Goal: Task Accomplishment & Management: Use online tool/utility

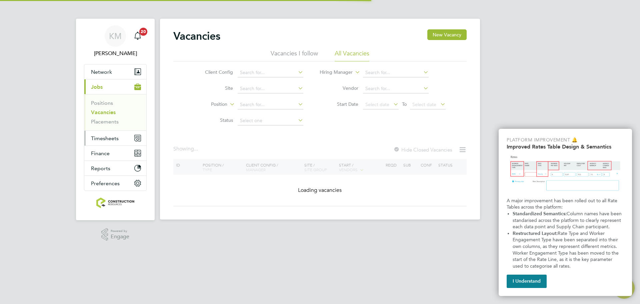
click at [108, 140] on span "Timesheets" at bounding box center [105, 138] width 28 height 6
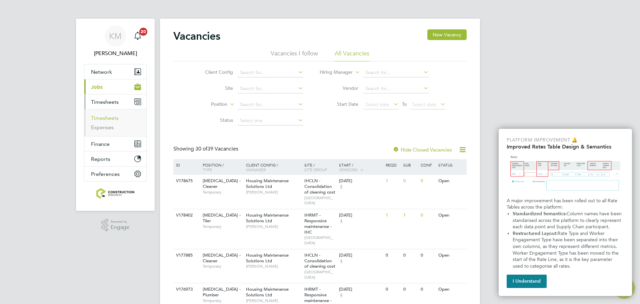
click at [106, 118] on link "Timesheets" at bounding box center [105, 118] width 28 height 6
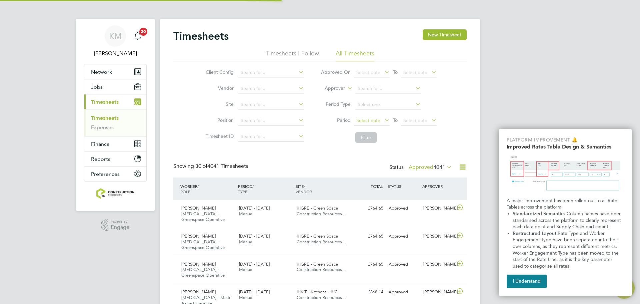
click at [380, 123] on span "Select date" at bounding box center [372, 120] width 36 height 9
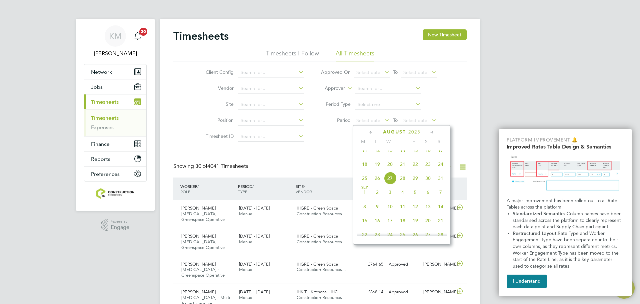
click at [364, 170] on span "18" at bounding box center [365, 164] width 13 height 13
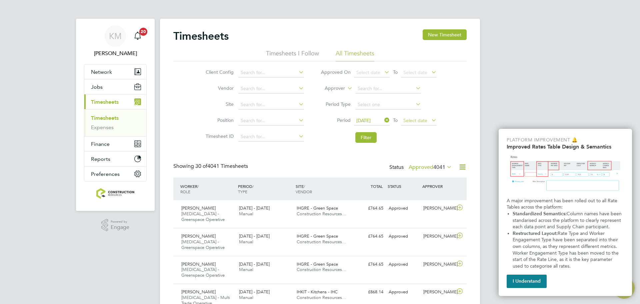
click at [414, 120] on span "Select date" at bounding box center [416, 120] width 24 height 6
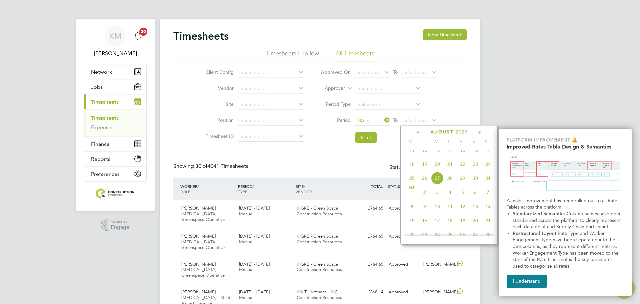
click at [490, 169] on span "24" at bounding box center [488, 164] width 13 height 13
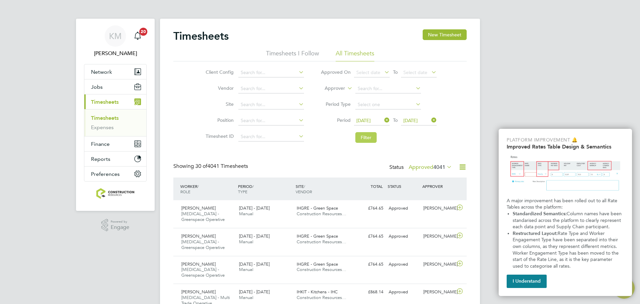
click at [362, 139] on button "Filter" at bounding box center [366, 137] width 21 height 11
click at [365, 138] on button "Filter" at bounding box center [366, 137] width 21 height 11
click at [527, 282] on button "I Understand" at bounding box center [527, 281] width 40 height 13
